Goal: Task Accomplishment & Management: Complete application form

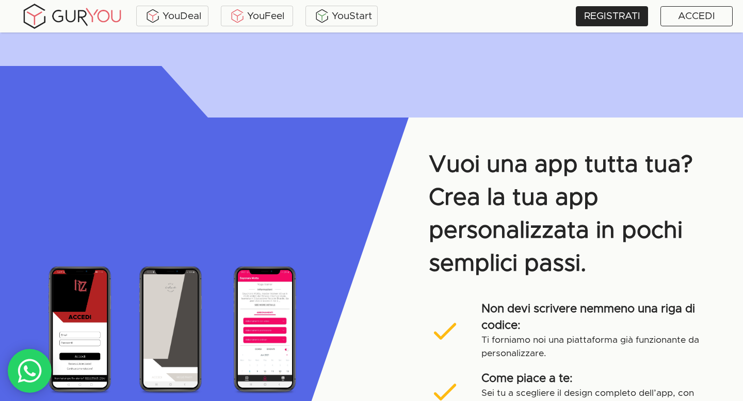
scroll to position [1261, 0]
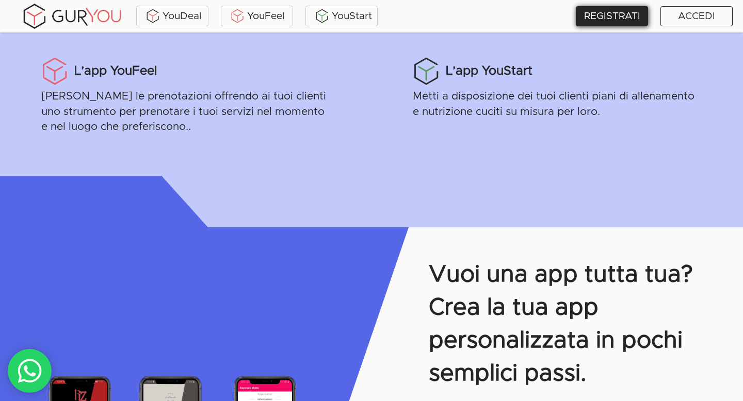
click at [614, 13] on div "REGISTRATI" at bounding box center [611, 16] width 72 height 20
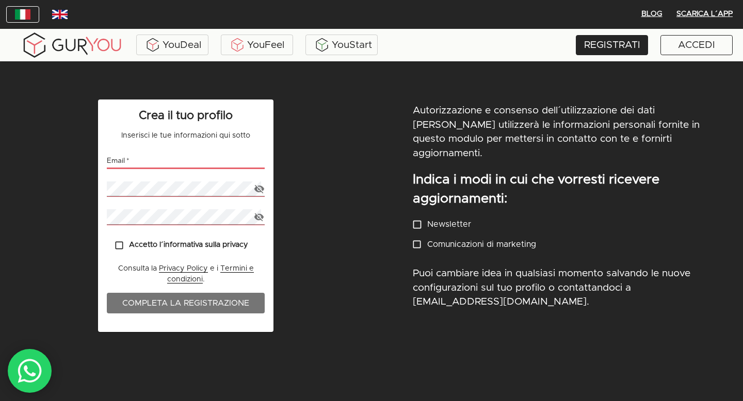
click at [177, 165] on input "email" at bounding box center [186, 161] width 158 height 15
type input "[EMAIL_ADDRESS][DOMAIN_NAME]"
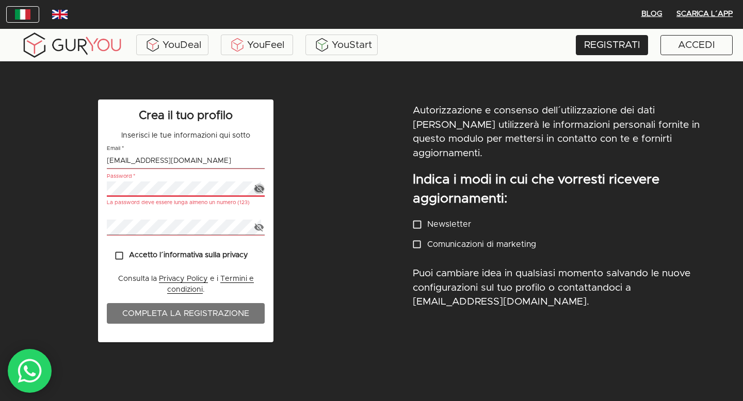
click at [264, 191] on icon "button" at bounding box center [259, 189] width 11 height 11
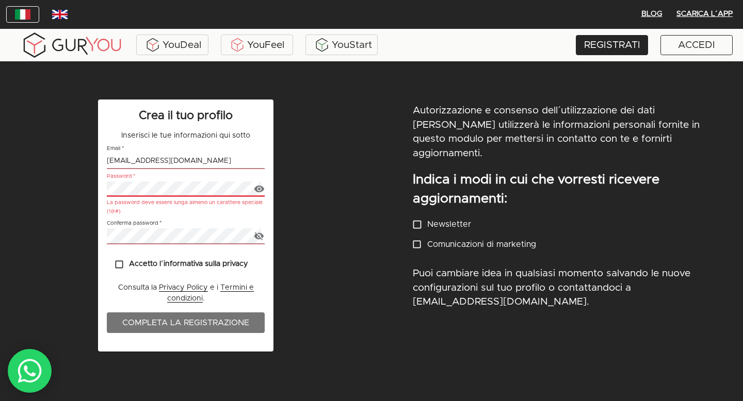
click at [90, 186] on div "Crea il tuo profilo Inserisci le tue informazioni qui sotto Email   * [EMAIL_AD…" at bounding box center [185, 252] width 371 height 318
click at [116, 263] on input "Accetto l´informativa sulla privacy" at bounding box center [119, 265] width 20 height 20
checkbox input "true"
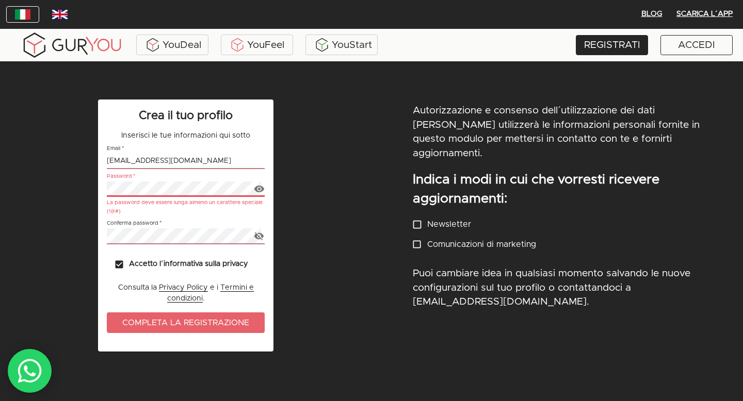
click at [156, 323] on span "Completa la registrazione" at bounding box center [185, 323] width 137 height 14
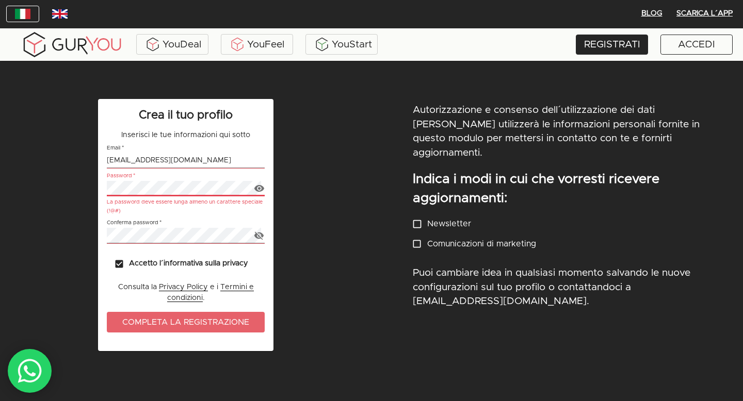
scroll to position [10, 0]
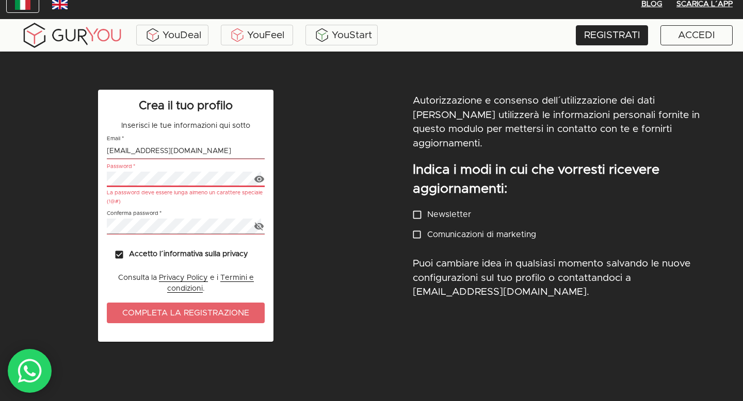
click at [171, 308] on span "Completa la registrazione" at bounding box center [185, 313] width 137 height 14
click at [176, 314] on span "Completa la registrazione" at bounding box center [185, 313] width 137 height 14
click at [260, 224] on icon "button" at bounding box center [259, 226] width 10 height 8
click at [181, 312] on span "Completa la registrazione" at bounding box center [185, 313] width 137 height 14
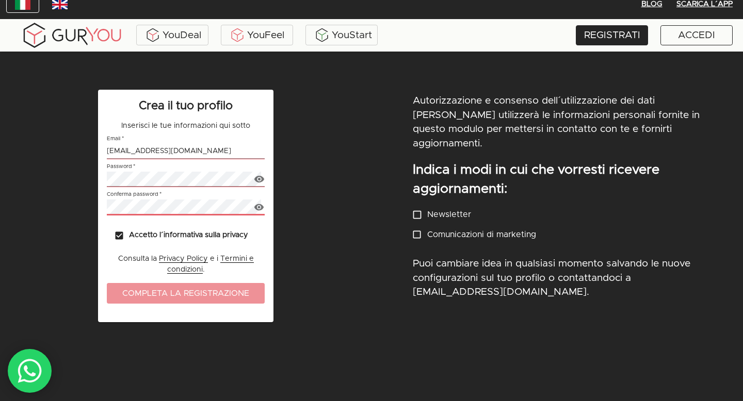
click at [163, 297] on span "Completa la registrazione" at bounding box center [185, 293] width 137 height 14
